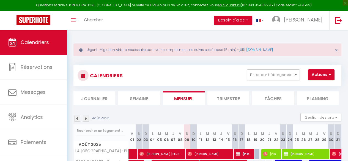
select select "0"
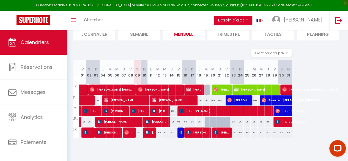
scroll to position [0, 54]
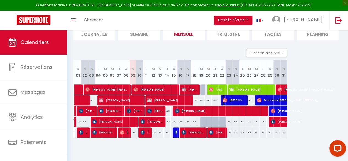
click at [234, 98] on span "[PERSON_NAME]" at bounding box center [234, 100] width 22 height 10
select select "28849"
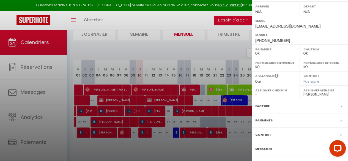
scroll to position [100, 0]
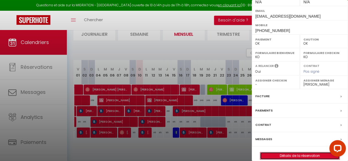
click at [313, 152] on link "Détails de la réservation" at bounding box center [299, 155] width 79 height 7
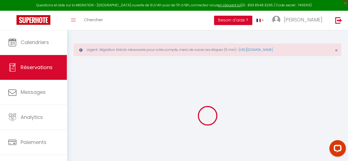
select select
checkbox input "false"
select select
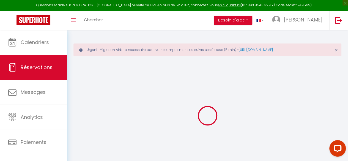
select select
checkbox input "false"
select select
type input "230"
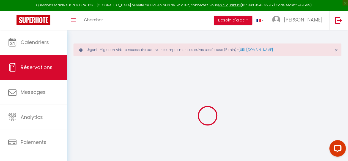
type input "9.74"
select select
checkbox input "false"
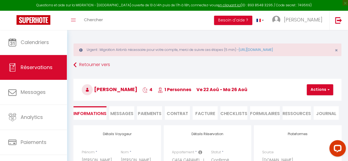
select select
checkbox input "false"
select select
